Goal: Navigation & Orientation: Understand site structure

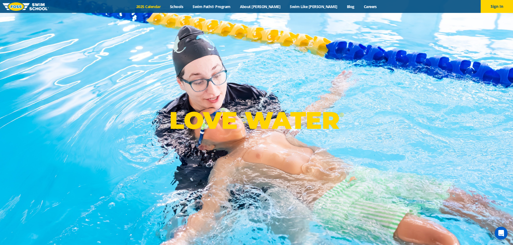
click at [165, 6] on link "2025 Calendar" at bounding box center [149, 6] width 34 height 5
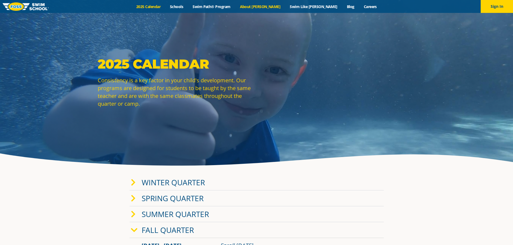
click at [267, 7] on link "About [PERSON_NAME]" at bounding box center [260, 6] width 50 height 5
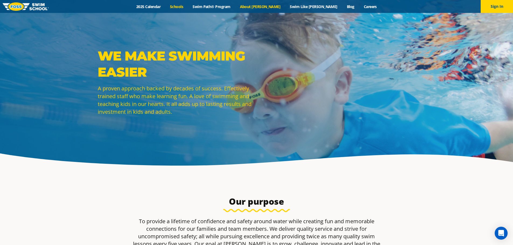
click at [188, 6] on link "Schools" at bounding box center [176, 6] width 23 height 5
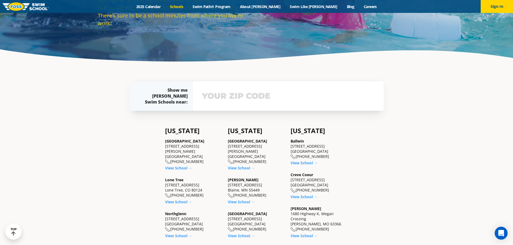
scroll to position [135, 0]
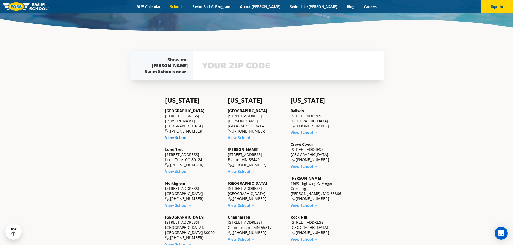
click at [173, 135] on link "View School →" at bounding box center [178, 137] width 27 height 5
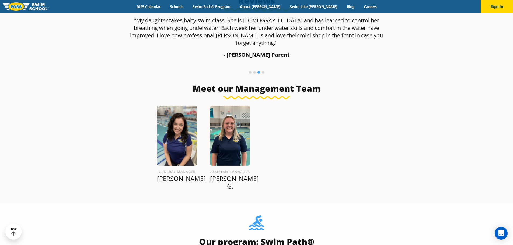
scroll to position [558, 0]
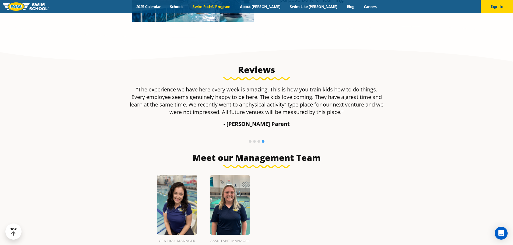
click at [235, 5] on link "Swim Path® Program" at bounding box center [211, 6] width 47 height 5
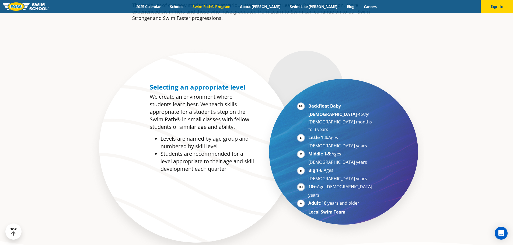
scroll to position [269, 0]
